Goal: Complete application form: Complete application form

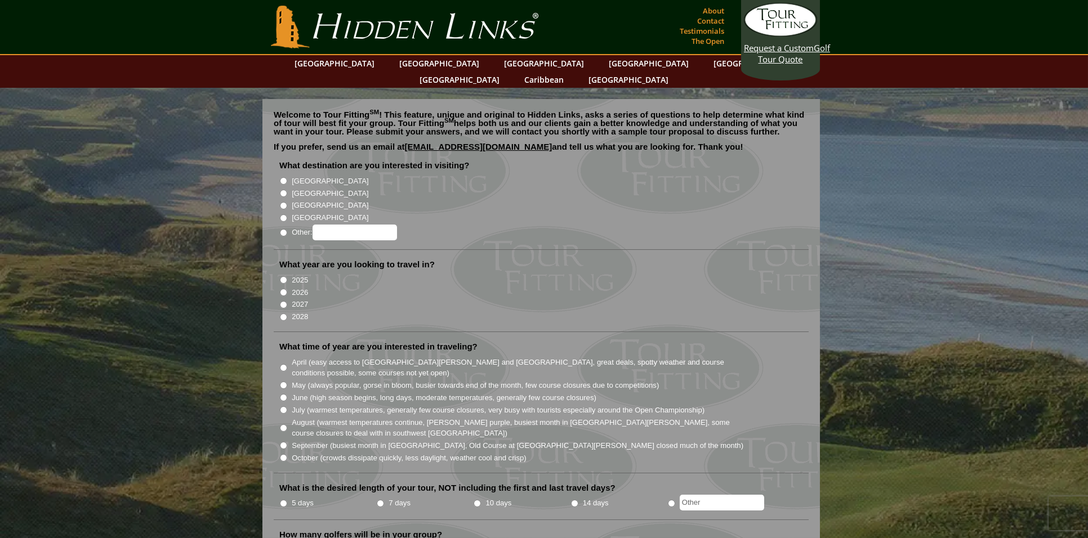
click at [283, 190] on input "[GEOGRAPHIC_DATA]" at bounding box center [283, 193] width 7 height 7
radio input "true"
click at [283, 289] on input "2026" at bounding box center [283, 292] width 7 height 7
radio input "true"
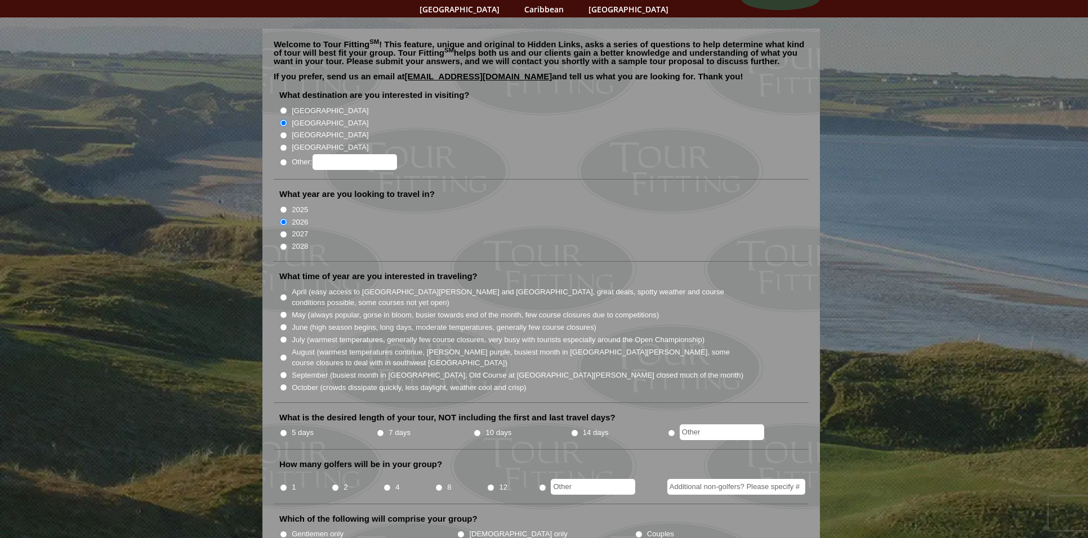
scroll to position [113, 0]
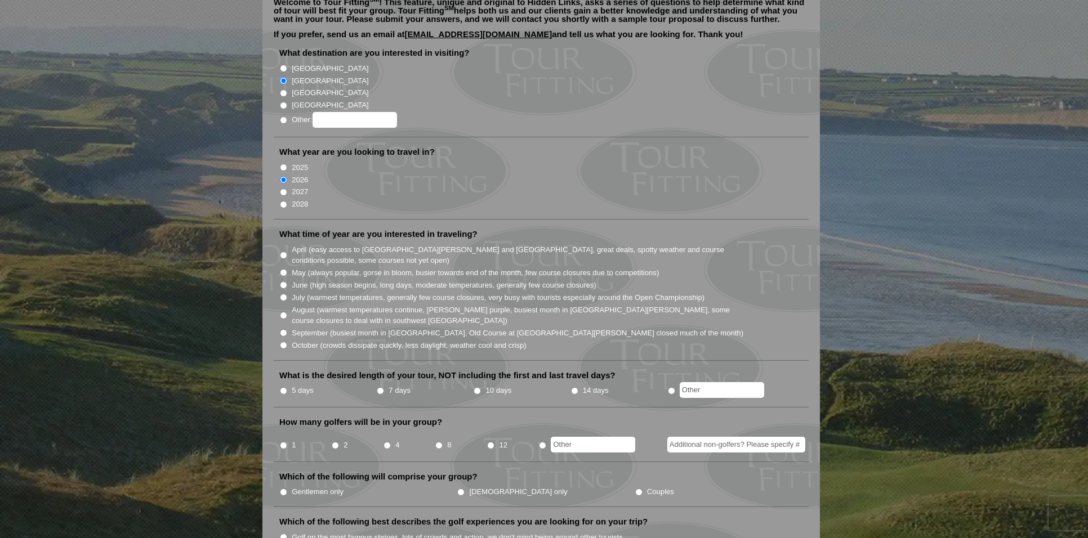
click at [282, 281] on input "June (high season begins, long days, moderate temperatures, generally few cours…" at bounding box center [283, 284] width 7 height 7
radio input "true"
click at [284, 387] on input "5 days" at bounding box center [283, 390] width 7 height 7
radio input "true"
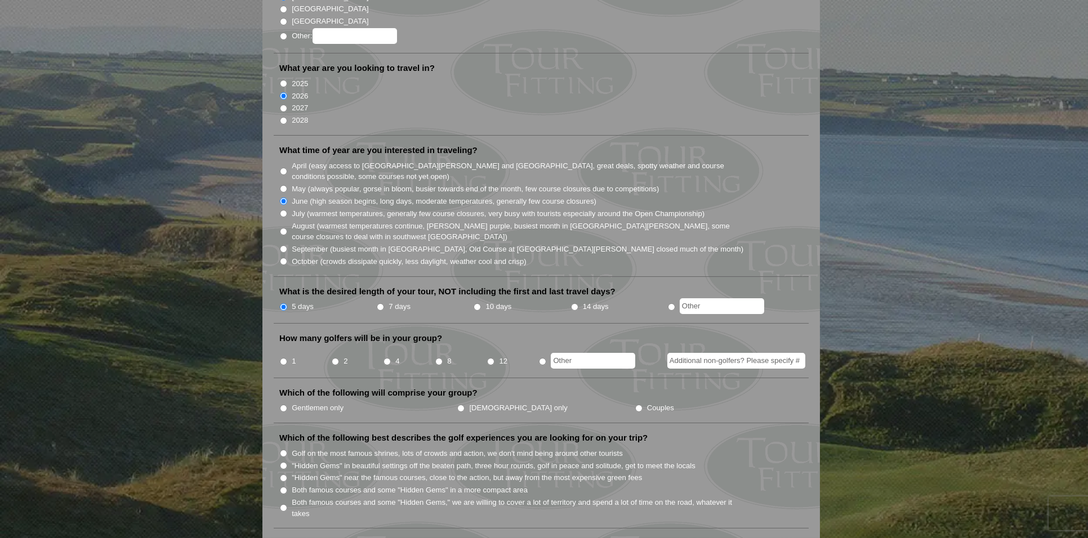
scroll to position [225, 0]
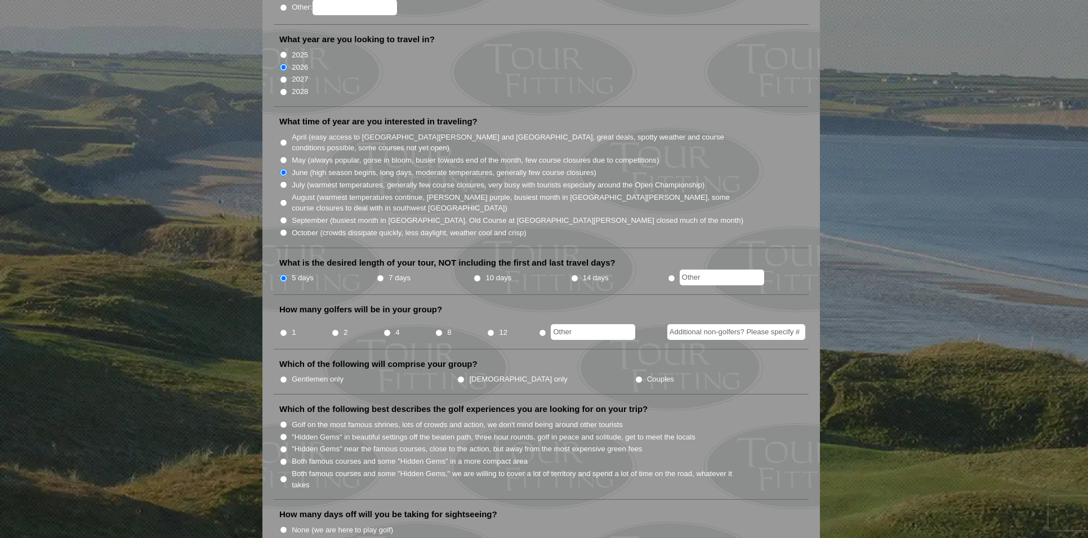
click at [542, 329] on input "radio" at bounding box center [542, 332] width 7 height 7
radio input "true"
click at [562, 324] on input "text" at bounding box center [593, 332] width 84 height 16
type input "16"
click at [613, 373] on ul "Gentlemen only Ladies only Couples" at bounding box center [545, 379] width 533 height 12
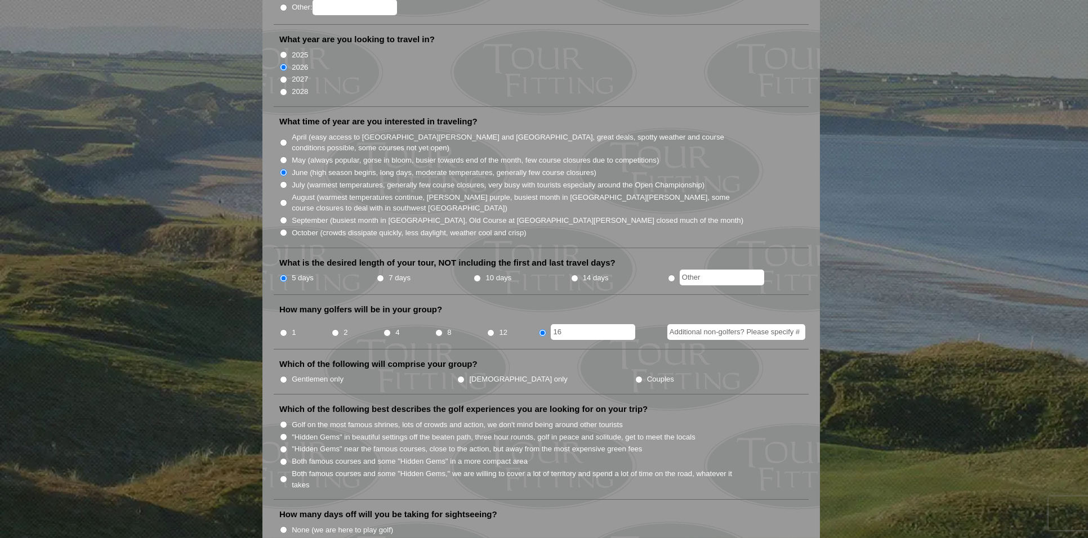
click at [284, 376] on input "Gentlemen only" at bounding box center [283, 379] width 7 height 7
radio input "true"
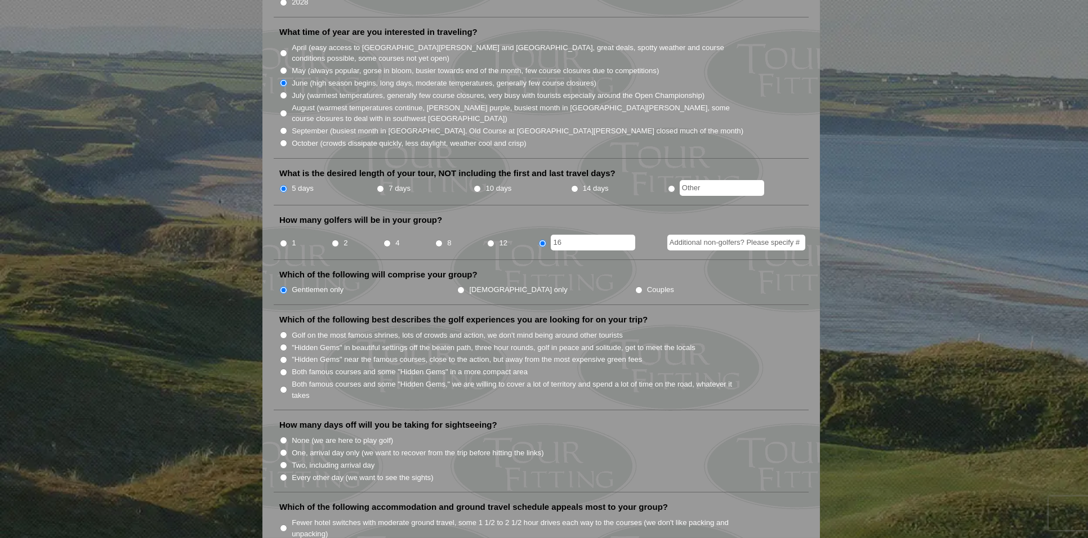
scroll to position [338, 0]
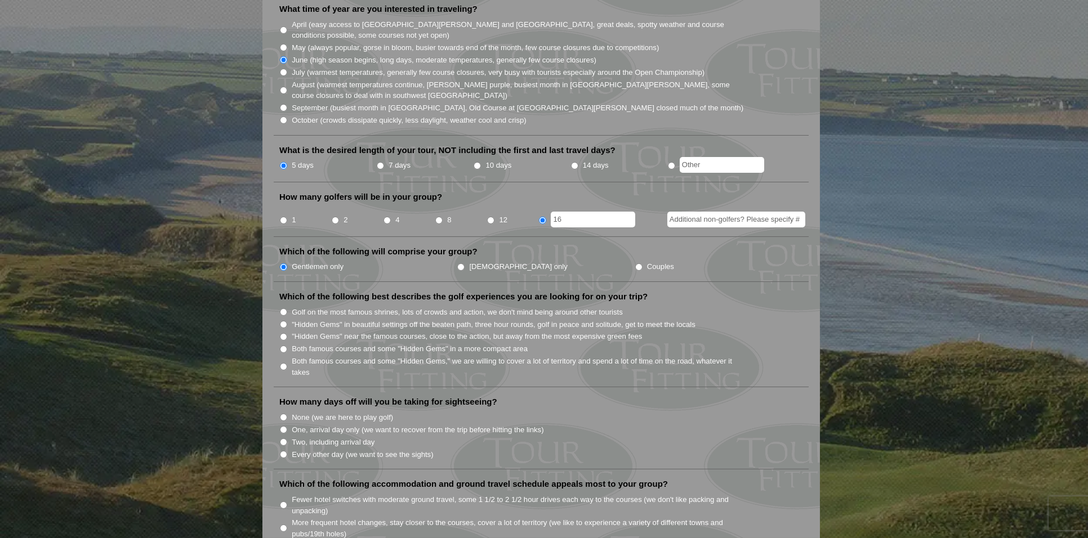
click at [283, 309] on input "Golf on the most famous shrines, lots of crowds and action, we don't mind being…" at bounding box center [283, 312] width 7 height 7
radio input "true"
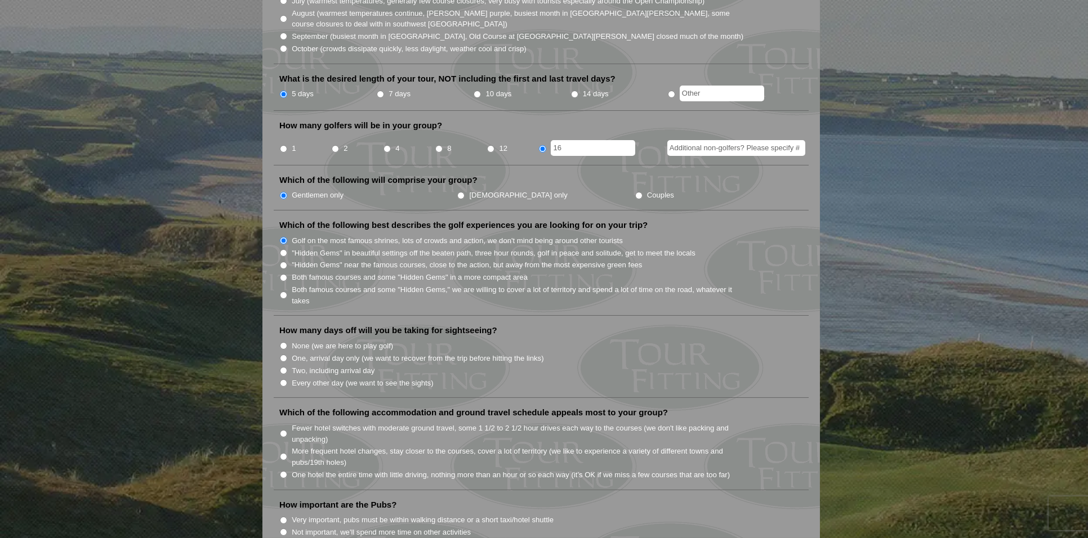
scroll to position [450, 0]
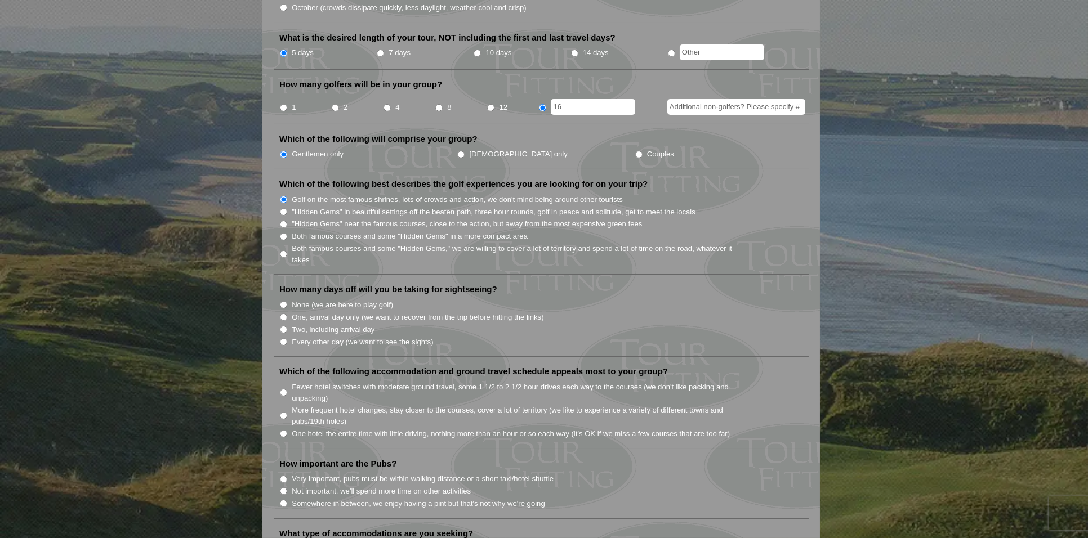
click at [283, 326] on input "Two, including arrival day" at bounding box center [283, 329] width 7 height 7
radio input "true"
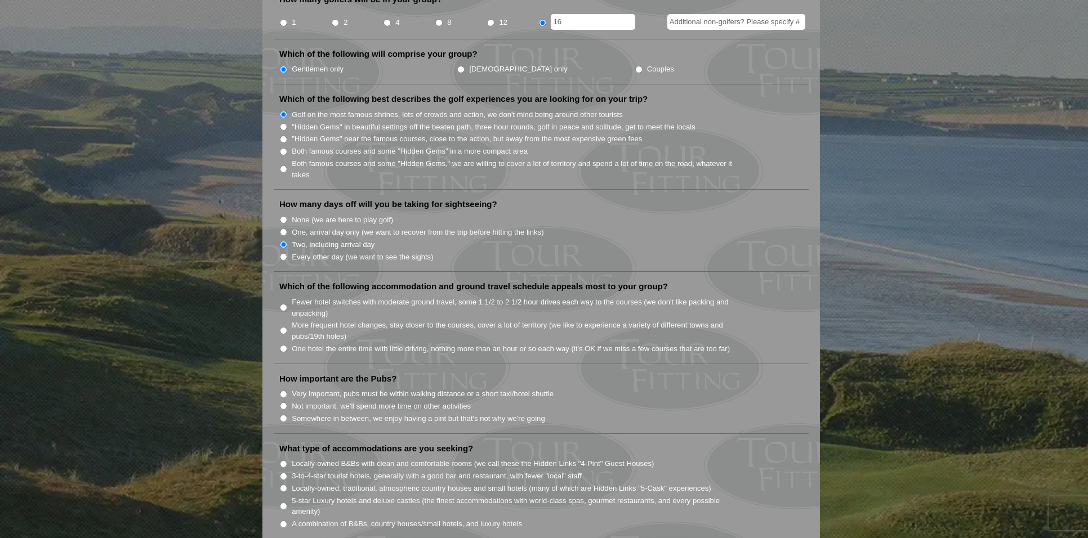
scroll to position [563, 0]
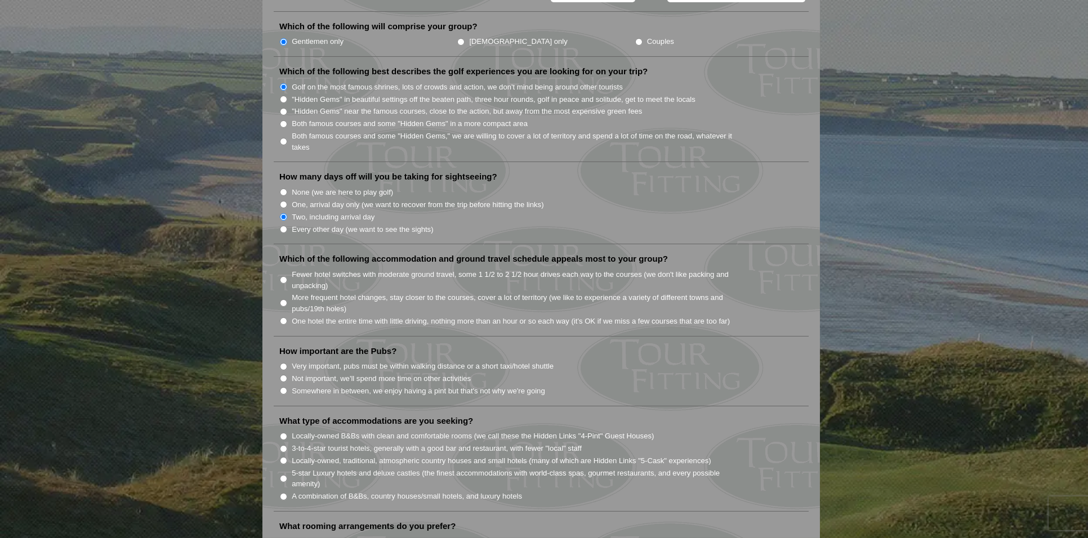
click at [283, 276] on input "Fewer hotel switches with moderate ground travel, some 1 1/2 to 2 1/2 hour driv…" at bounding box center [283, 279] width 7 height 7
radio input "true"
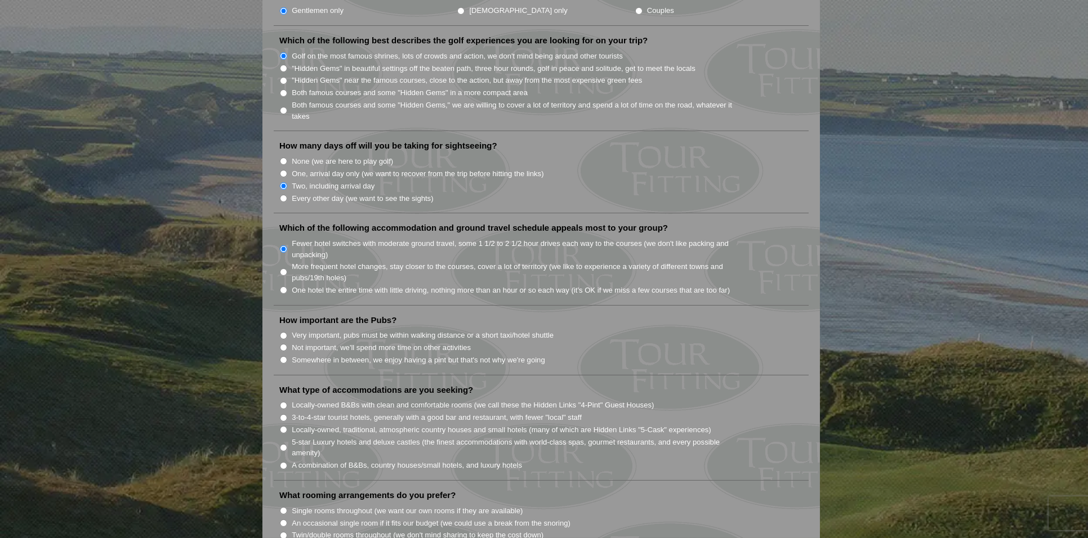
scroll to position [619, 0]
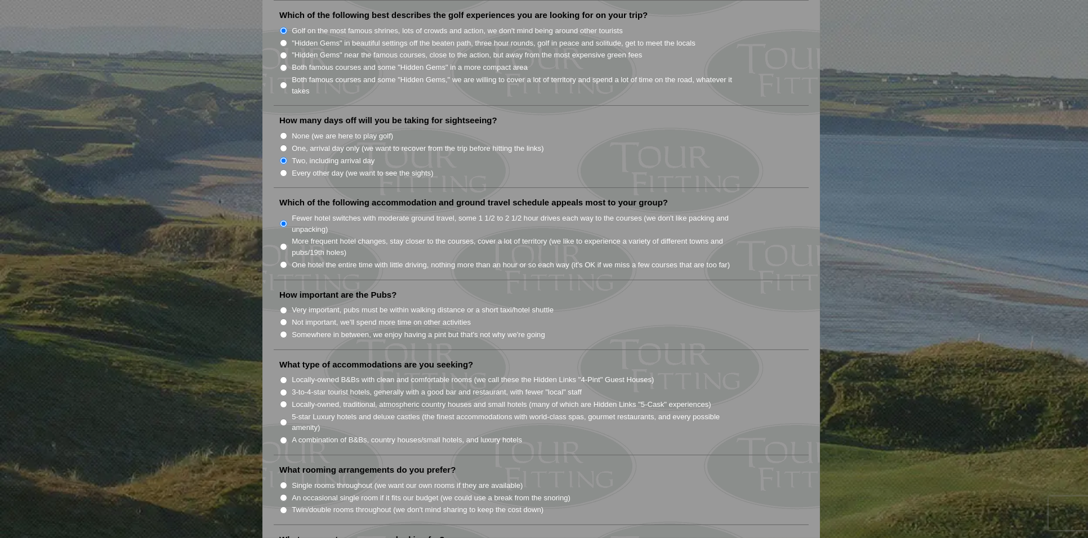
click at [283, 331] on input "Somewhere in between, we enjoy having a pint but that's not why we're going" at bounding box center [283, 334] width 7 height 7
radio input "true"
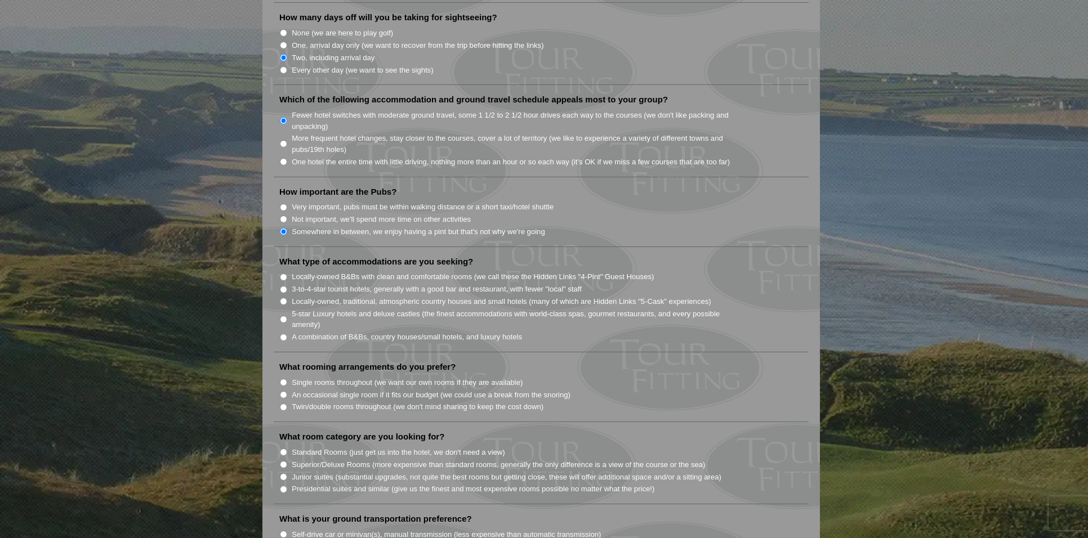
scroll to position [732, 0]
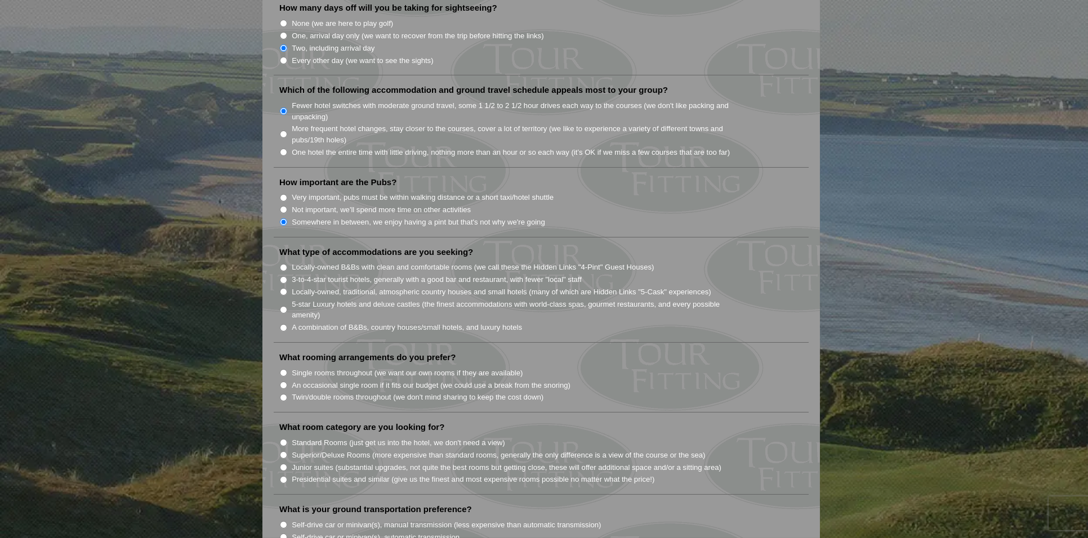
click at [283, 276] on input "3-to-4-star tourist hotels, generally with a good bar and restaurant, with fewe…" at bounding box center [283, 279] width 7 height 7
radio input "true"
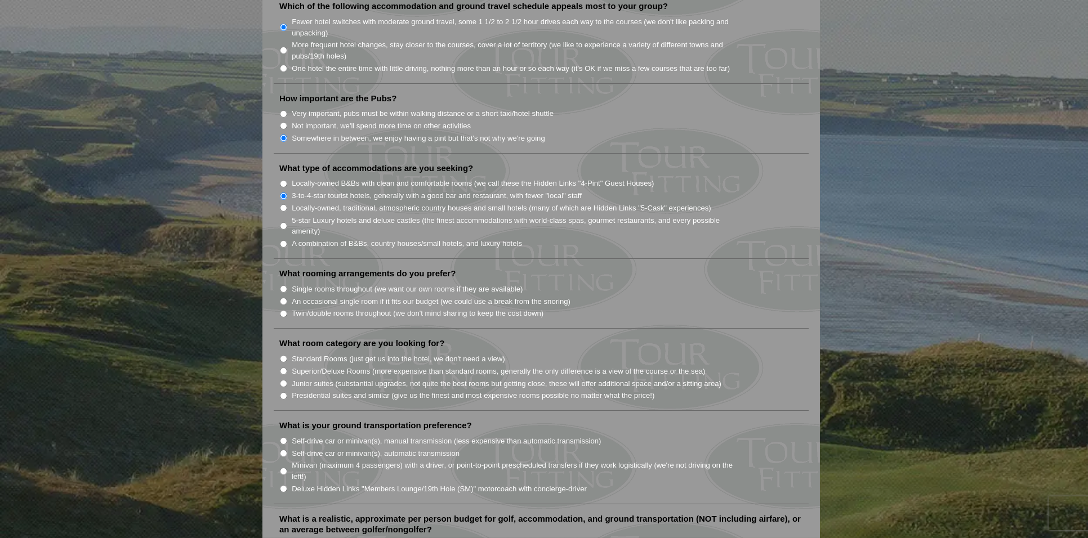
scroll to position [844, 0]
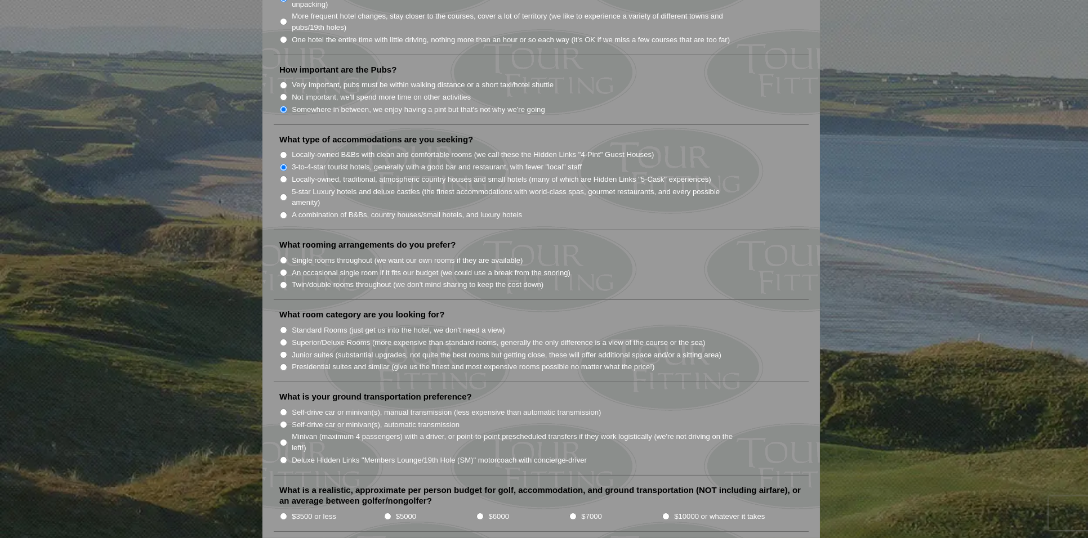
click at [283, 257] on input "Single rooms throughout (we want our own rooms if they are available)" at bounding box center [283, 260] width 7 height 7
radio input "true"
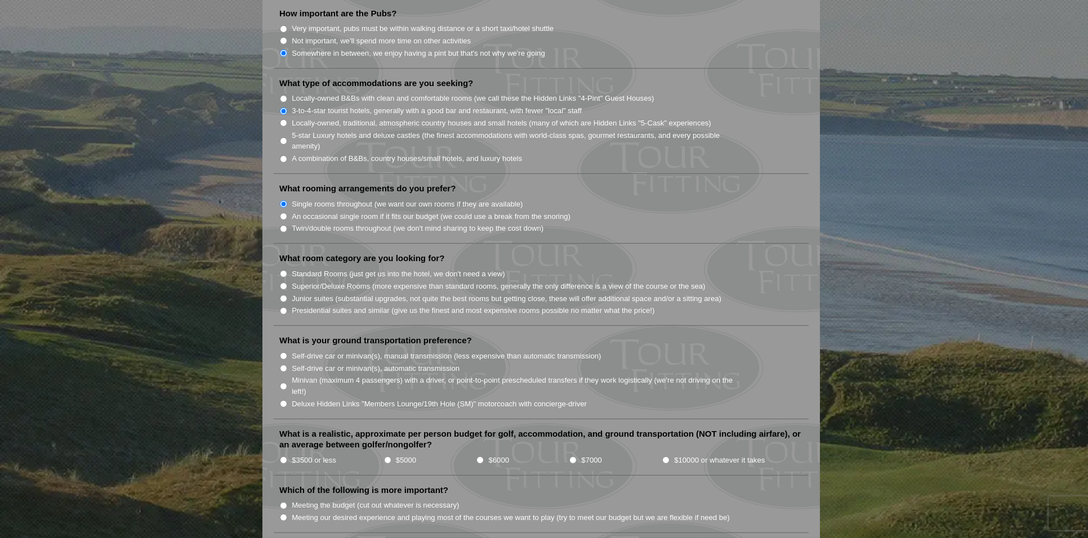
click at [282, 270] on input "Standard Rooms (just get us into the hotel, we don't need a view)" at bounding box center [283, 273] width 7 height 7
radio input "true"
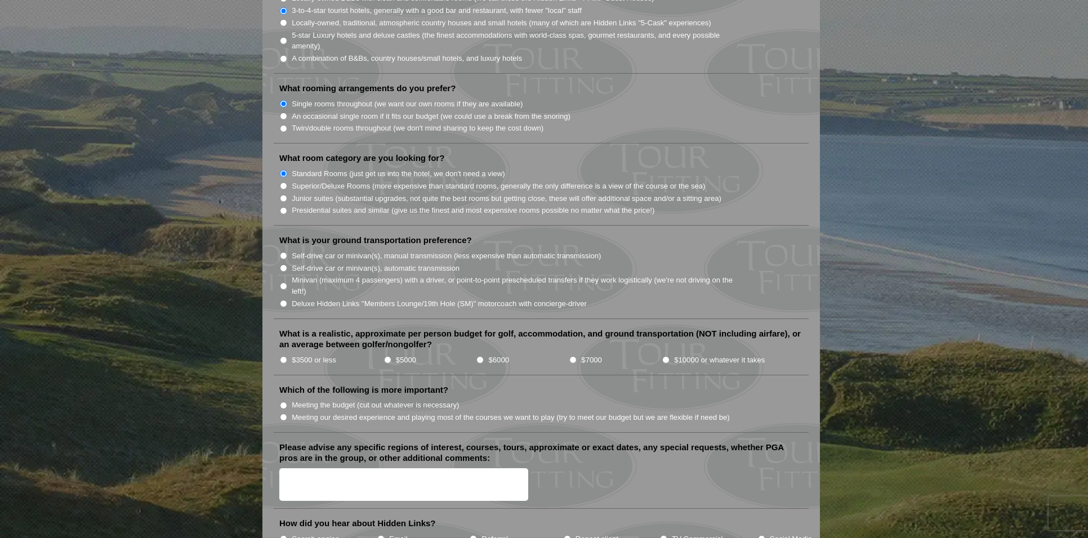
scroll to position [1013, 0]
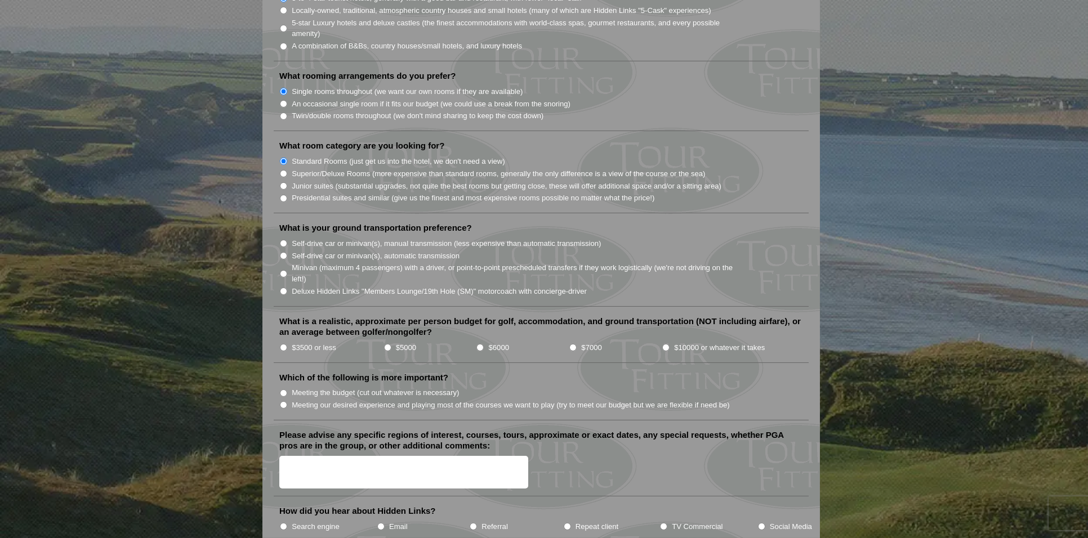
click at [284, 288] on input "Deluxe Hidden Links "Members Lounge/19th Hole (SM)" motorcoach with concierge-d…" at bounding box center [283, 291] width 7 height 7
radio input "true"
click at [386, 344] on input "$5000" at bounding box center [387, 347] width 7 height 7
radio input "true"
click at [282, 401] on input "Meeting our desired experience and playing most of the courses we want to play …" at bounding box center [283, 404] width 7 height 7
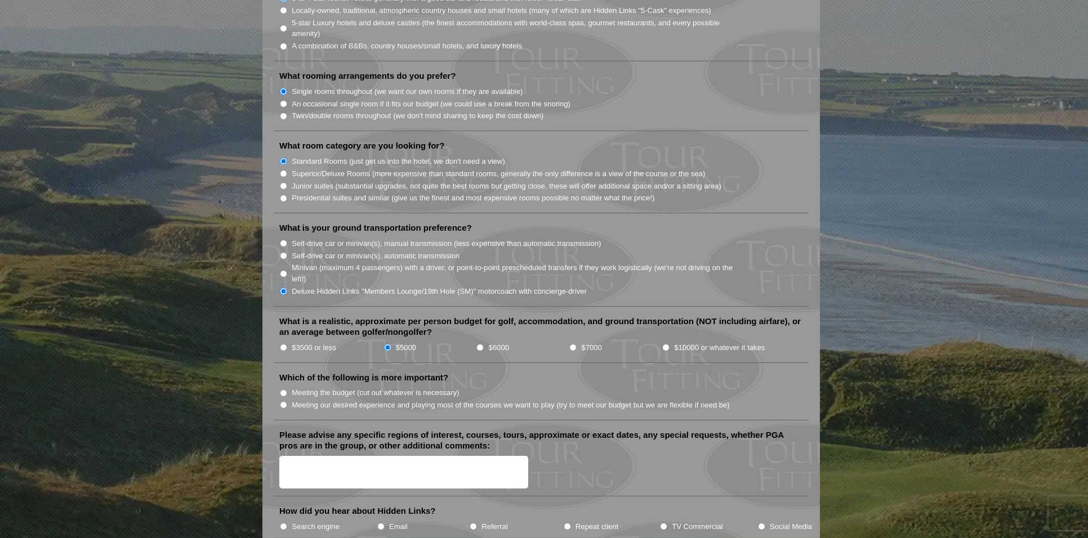
radio input "true"
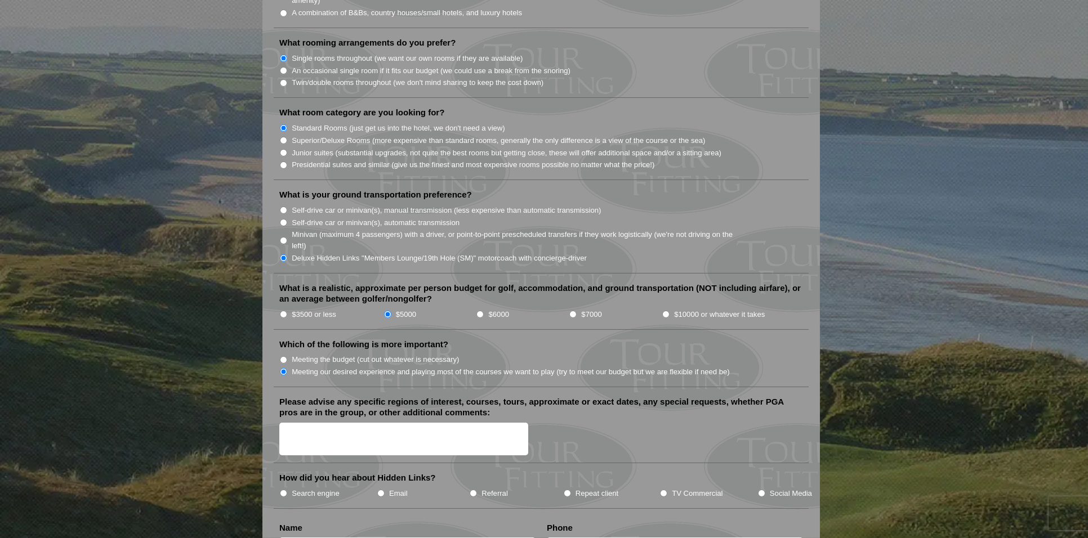
scroll to position [1070, 0]
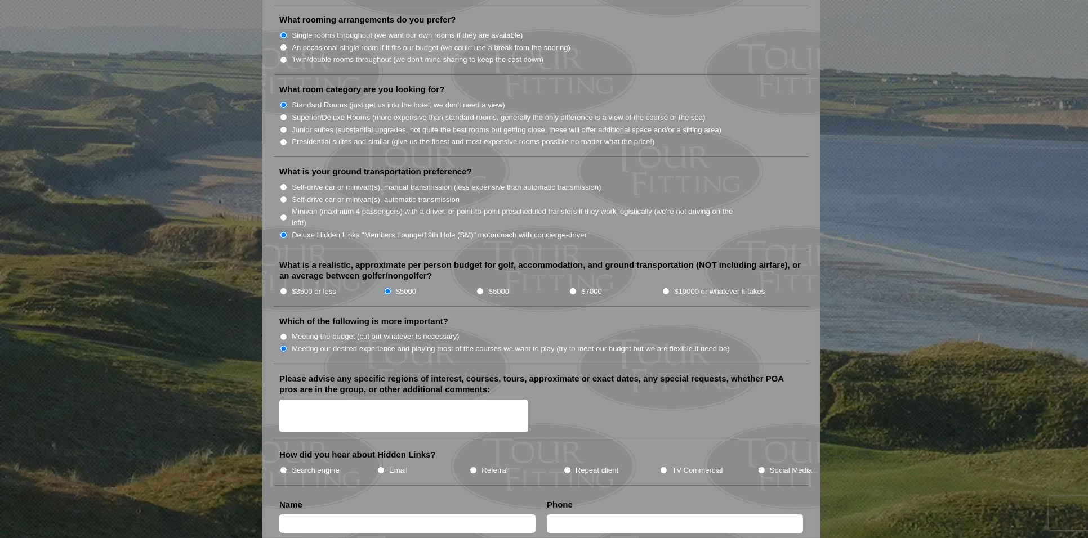
click at [284, 467] on input "Search engine" at bounding box center [283, 470] width 7 height 7
radio input "true"
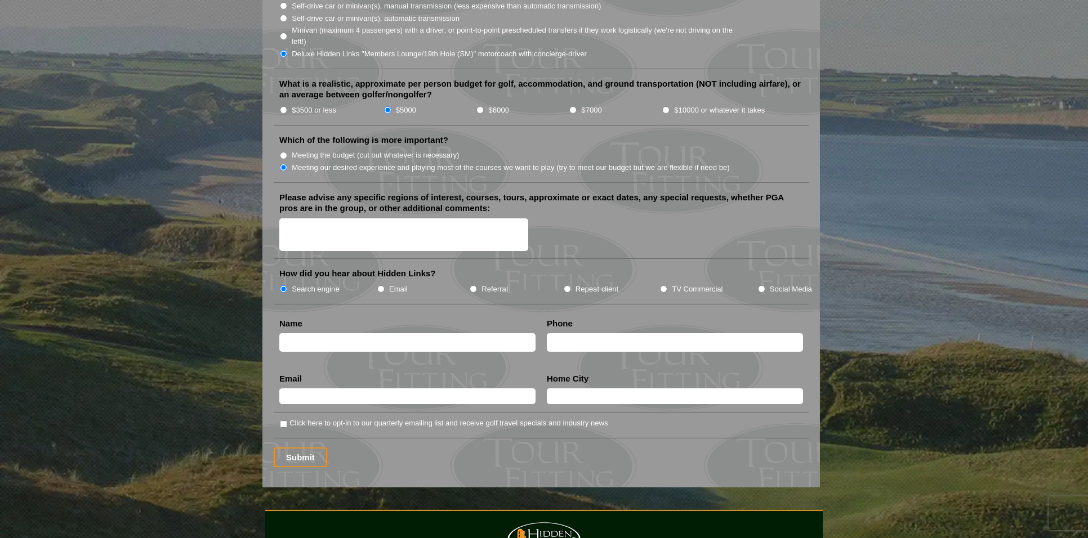
scroll to position [1295, 0]
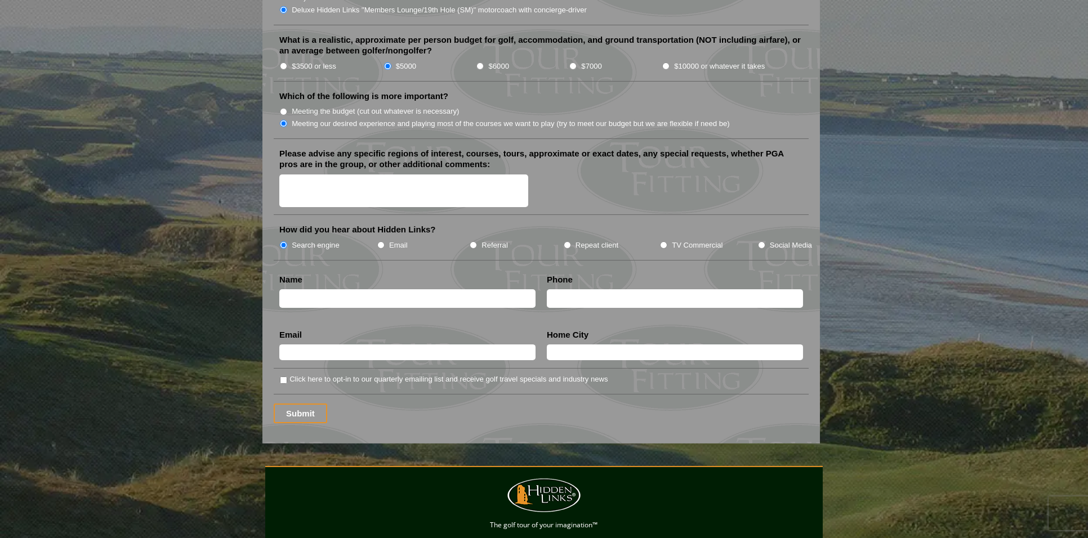
click at [334, 289] on input "text" at bounding box center [407, 298] width 256 height 19
type input "[PERSON_NAME]"
type input "8566936433"
type input "[EMAIL_ADDRESS][DOMAIN_NAME]"
drag, startPoint x: 629, startPoint y: 328, endPoint x: 525, endPoint y: 328, distance: 103.6
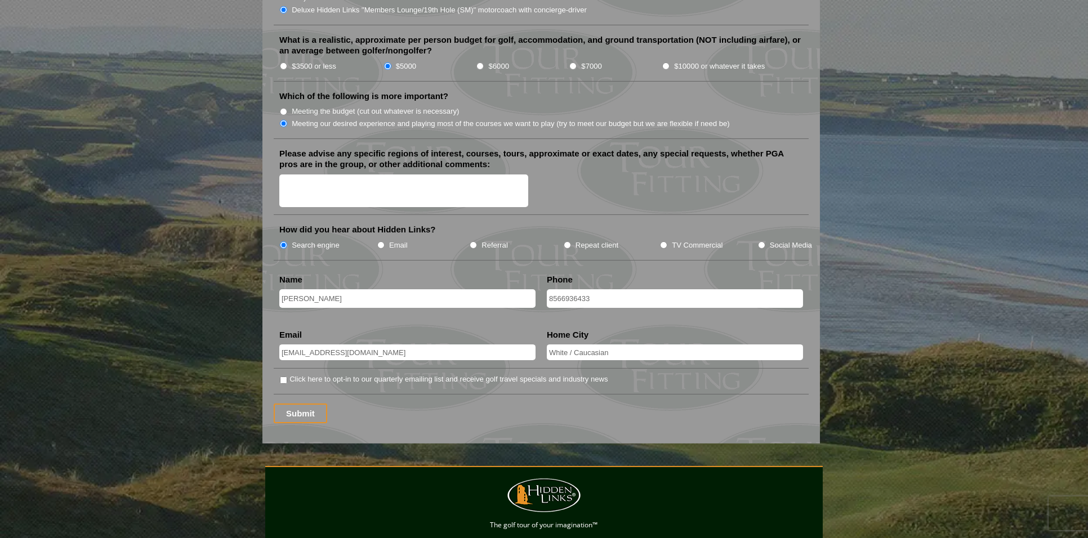
type input "[GEOGRAPHIC_DATA], [GEOGRAPHIC_DATA]"
click at [283, 377] on input "Click here to opt-in to our quarterly emailing list and receive golf travel spe…" at bounding box center [283, 380] width 7 height 7
checkbox input "true"
click at [297, 404] on input "Submit" at bounding box center [300, 414] width 53 height 20
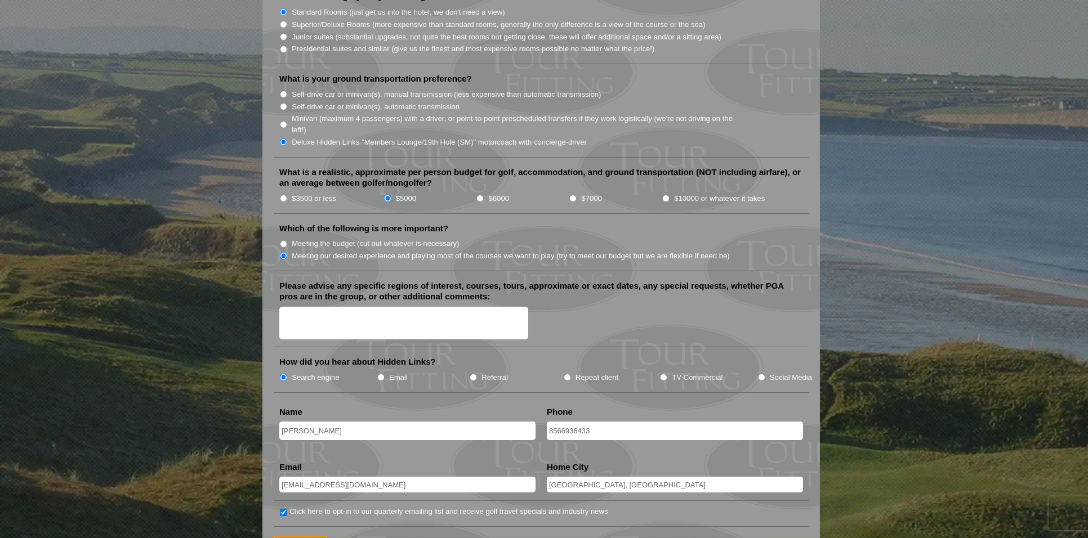
scroll to position [1239, 0]
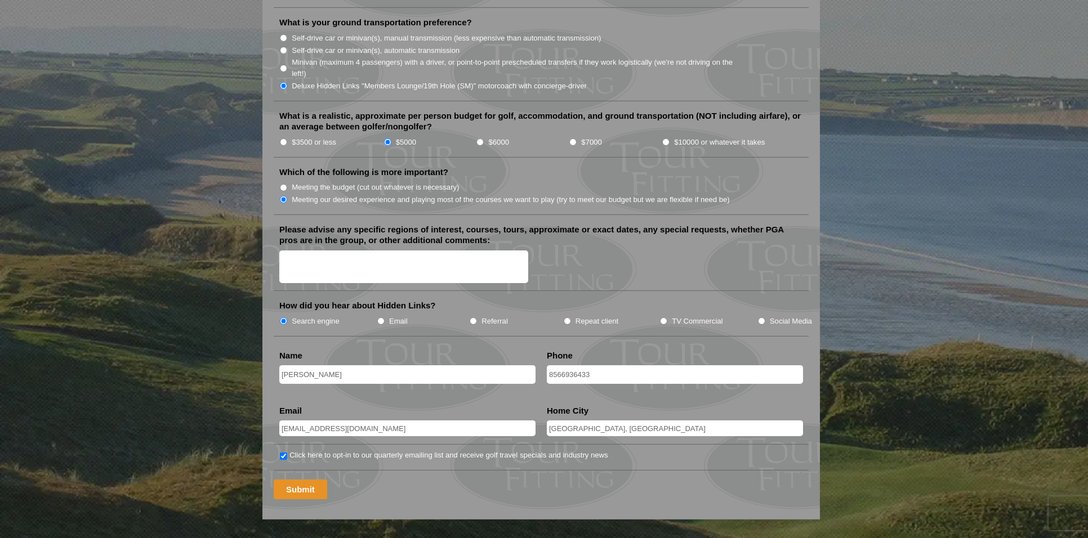
click at [305, 480] on input "Submit" at bounding box center [300, 490] width 53 height 20
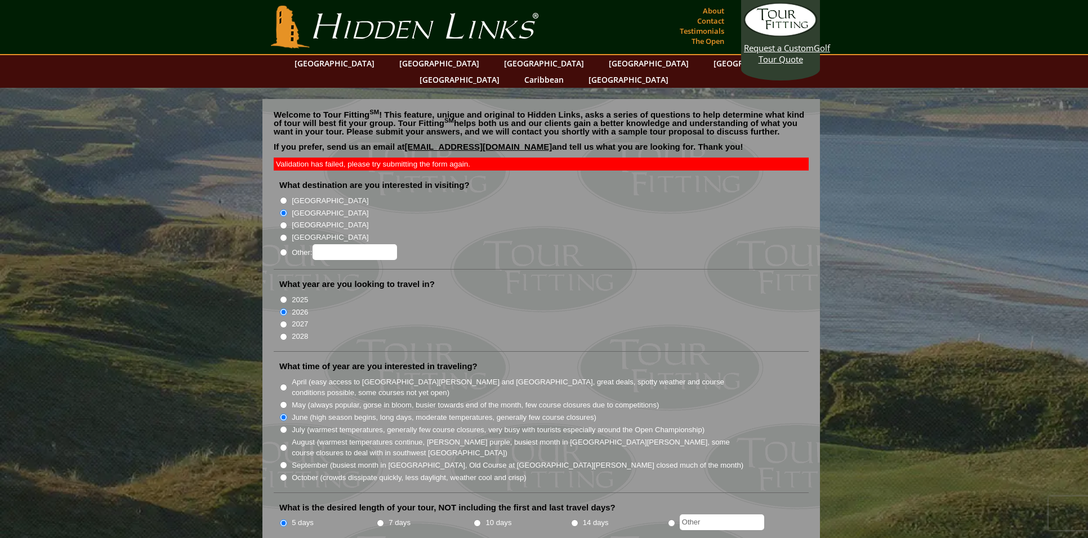
scroll to position [1238, 0]
